Goal: Find specific page/section: Find specific page/section

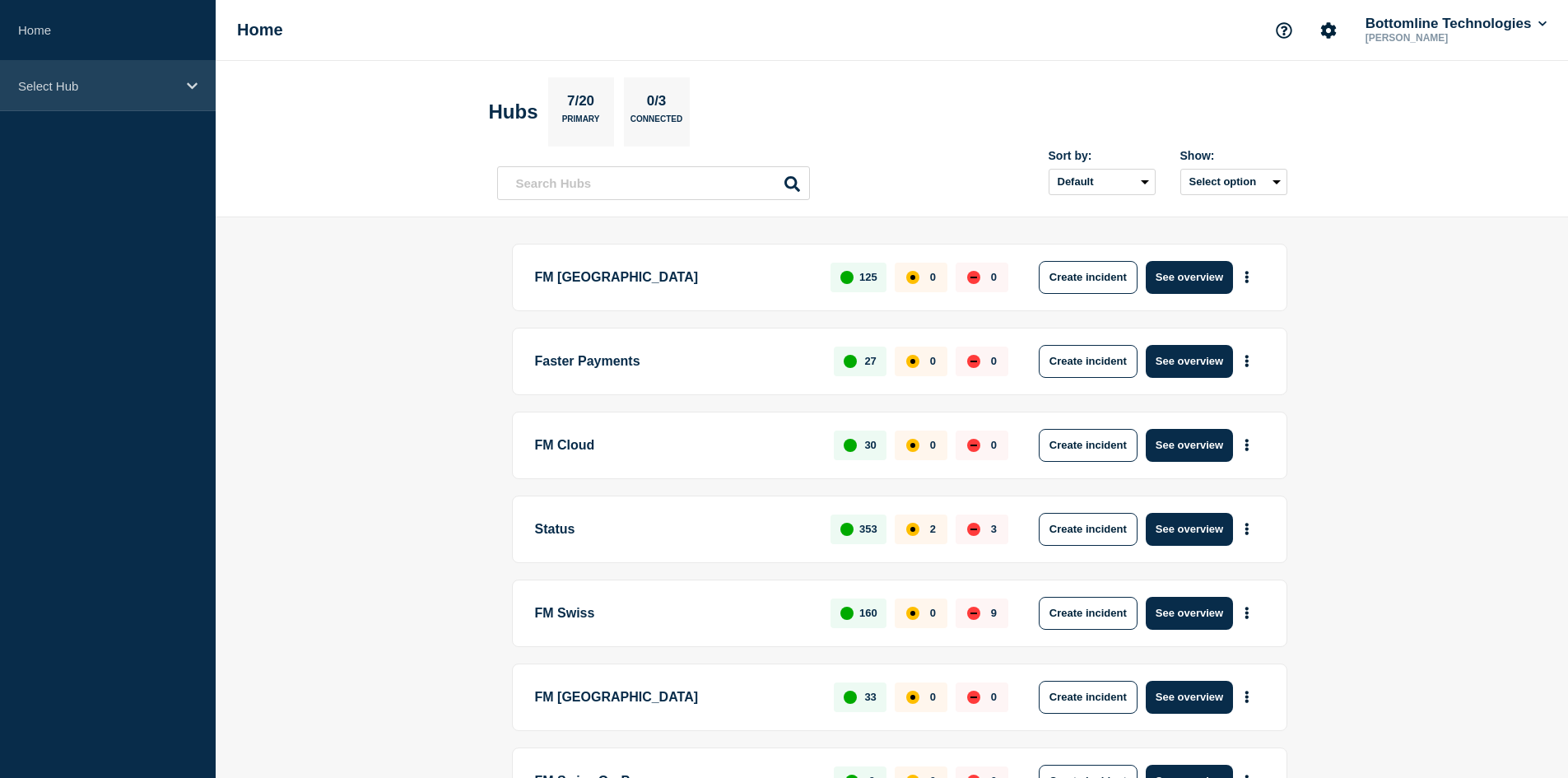
click at [92, 100] on div "Select Hub" at bounding box center [108, 86] width 216 height 50
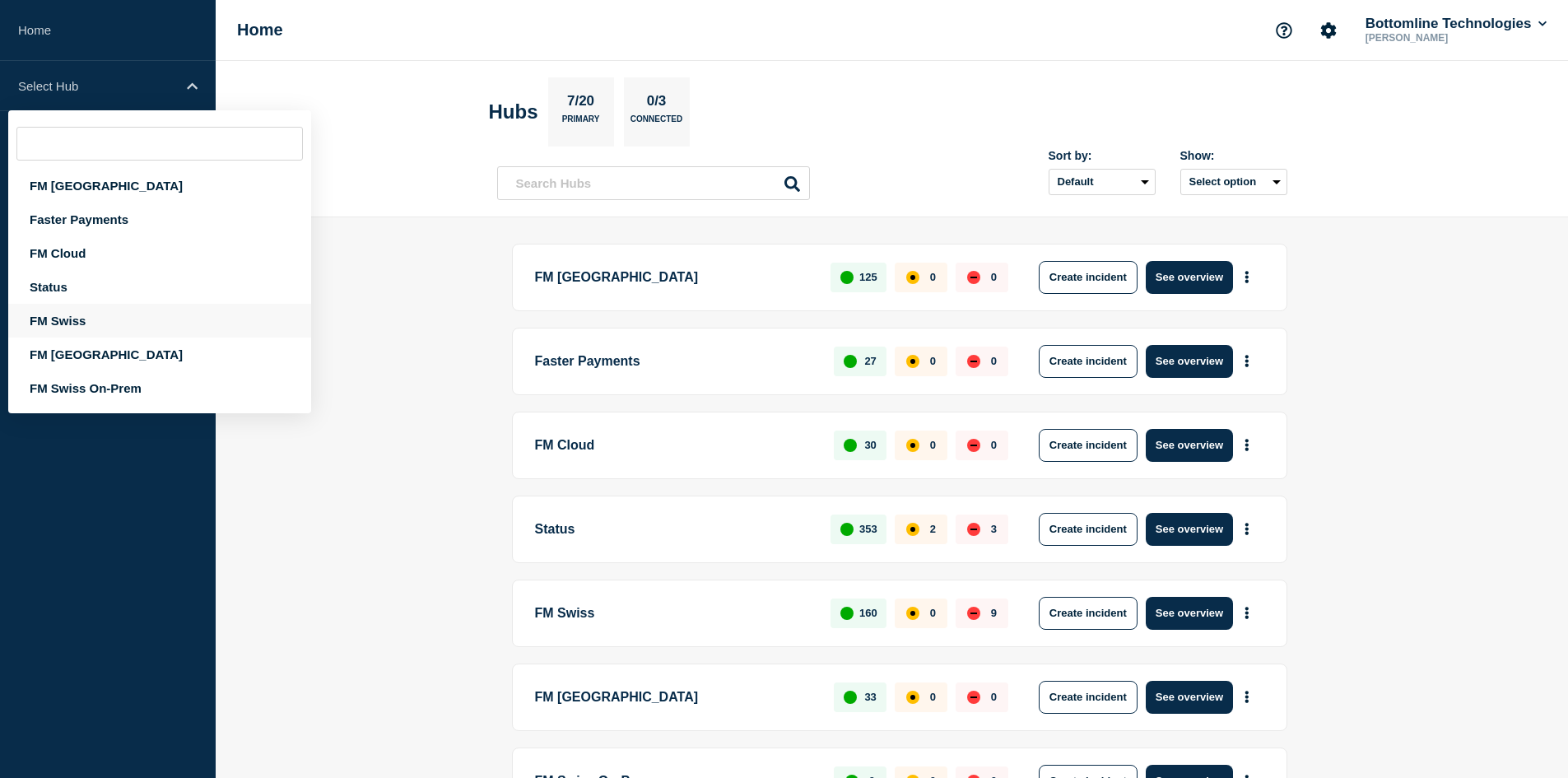
click at [61, 322] on div "FM Swiss" at bounding box center [160, 320] width 303 height 34
